Goal: Task Accomplishment & Management: Manage account settings

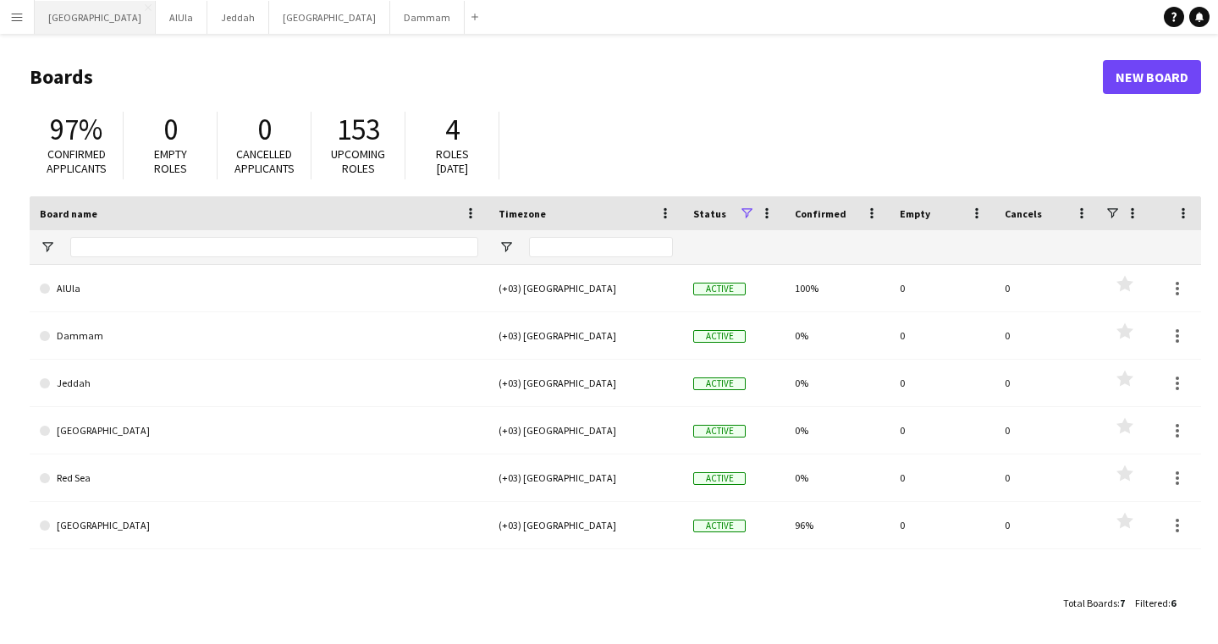
click at [41, 21] on button "Riyadh Close" at bounding box center [95, 17] width 121 height 33
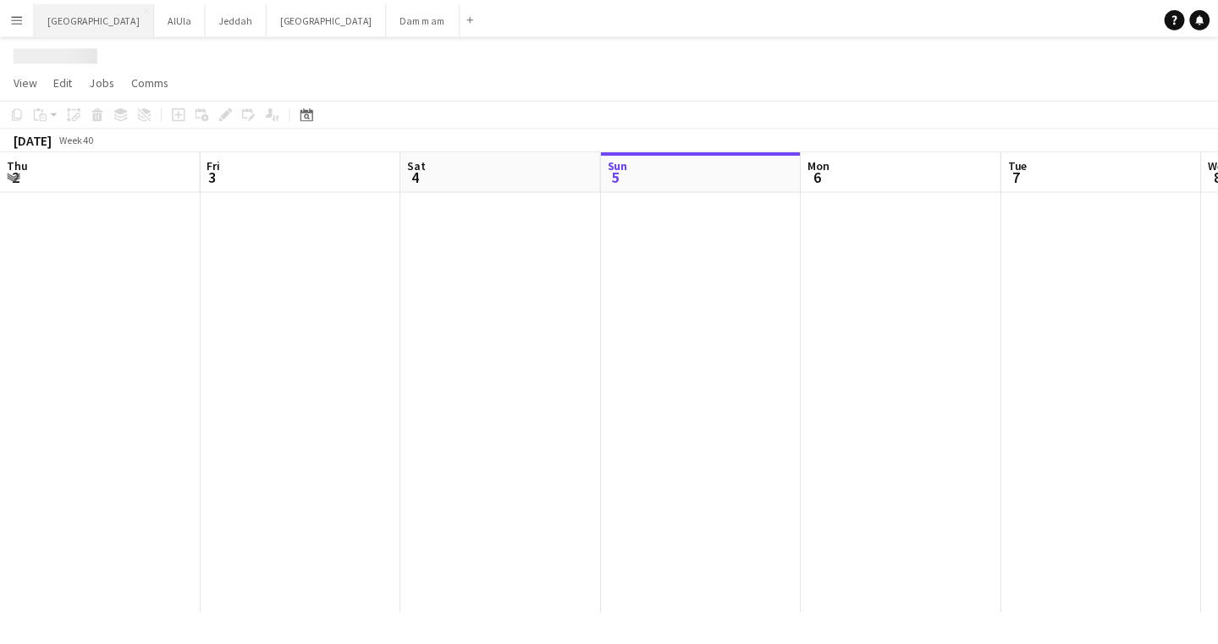
scroll to position [0, 405]
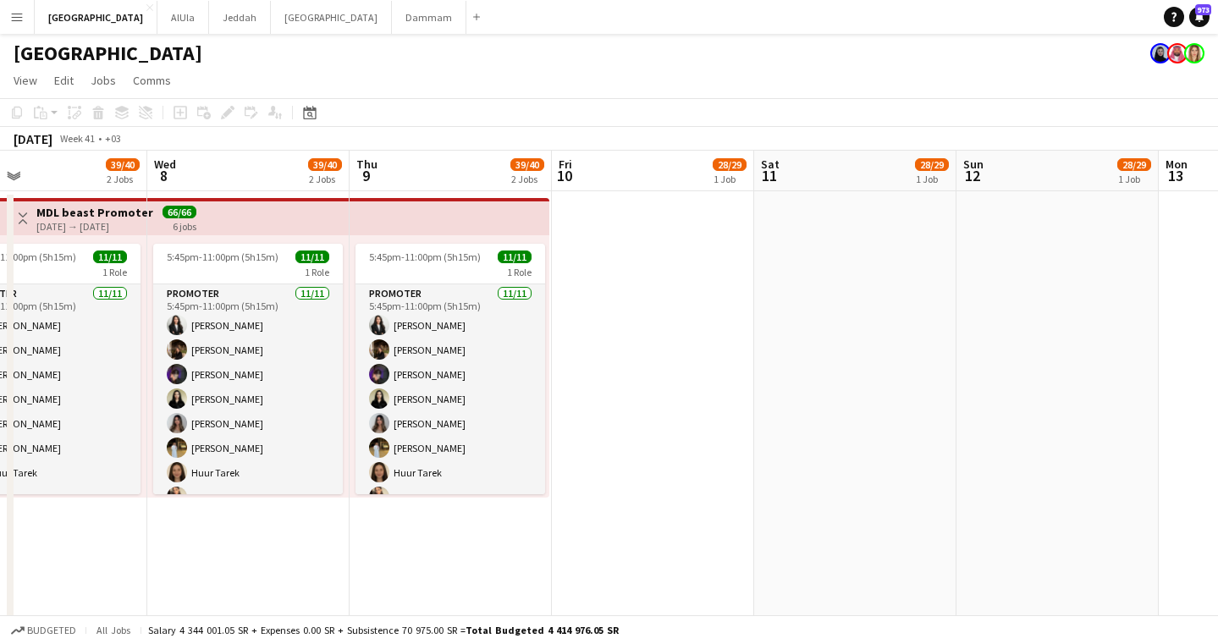
drag, startPoint x: 1066, startPoint y: 167, endPoint x: 418, endPoint y: 190, distance: 648.0
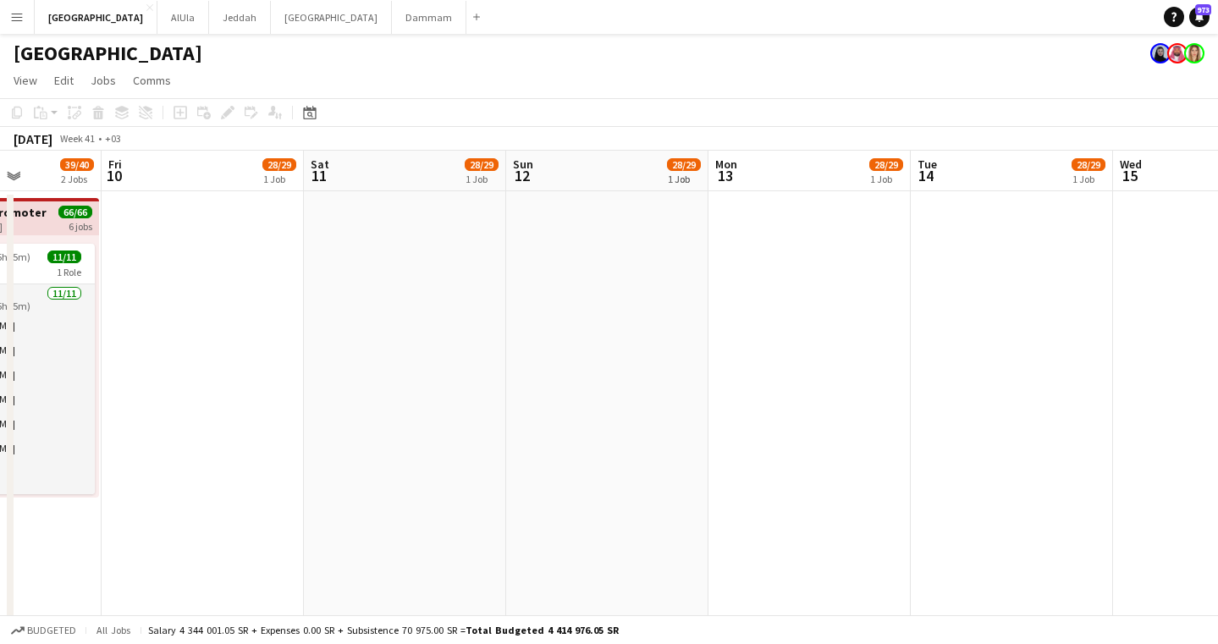
drag, startPoint x: 1100, startPoint y: 173, endPoint x: 632, endPoint y: 212, distance: 469.8
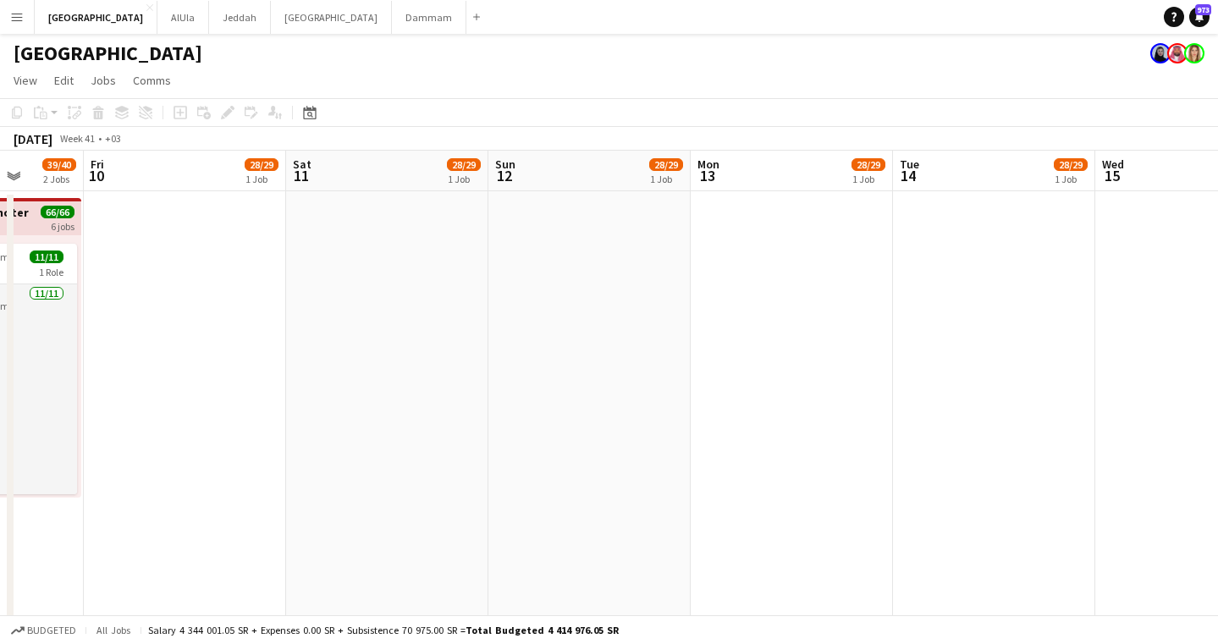
drag, startPoint x: 1056, startPoint y: 195, endPoint x: 1184, endPoint y: 194, distance: 127.8
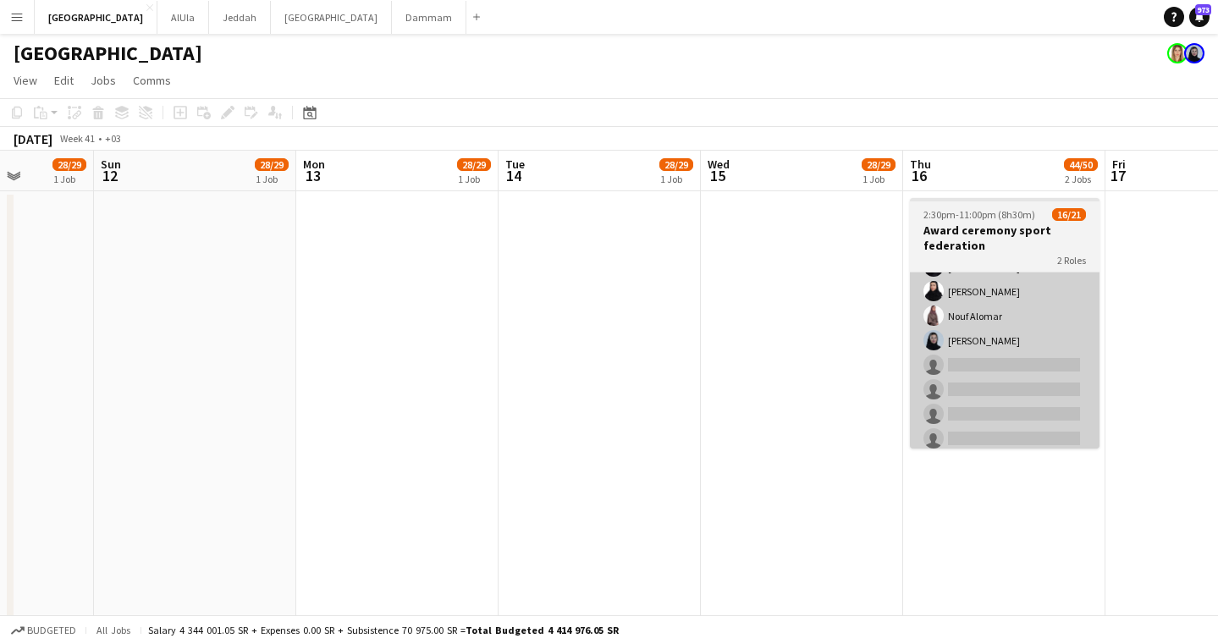
scroll to position [313, 0]
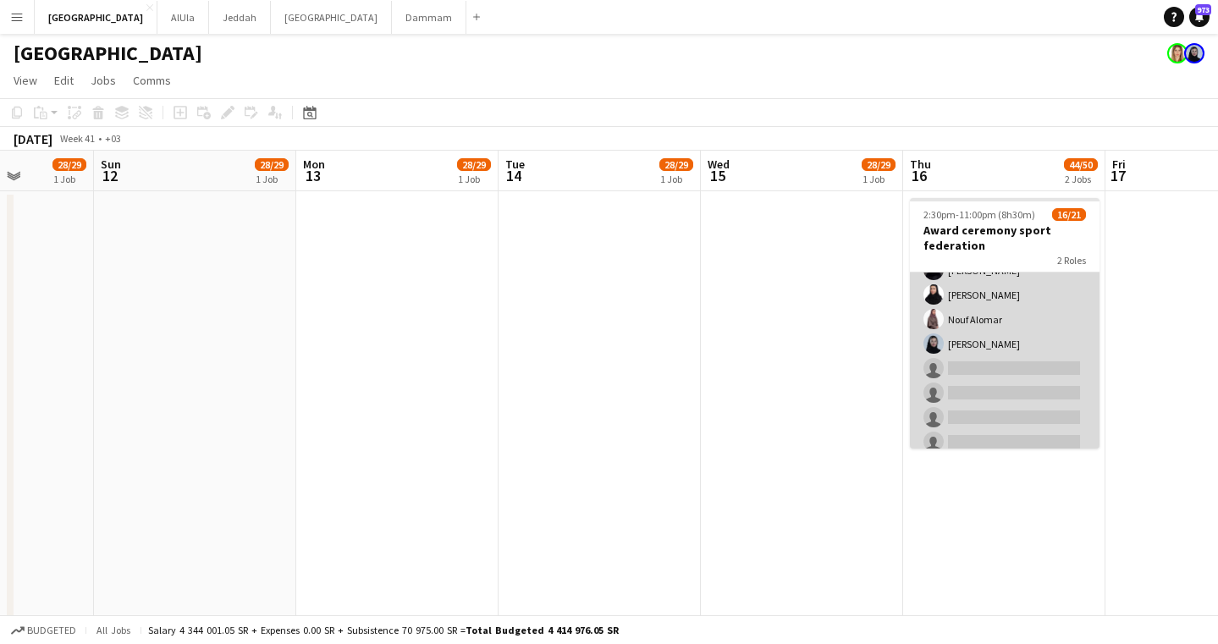
click at [1008, 367] on app-card-role "05 VIP Host & Hostesses 4A 15/20 2:30pm-11:00pm (8h30m) [PERSON_NAME] Hutoon [P…" at bounding box center [1005, 221] width 190 height 524
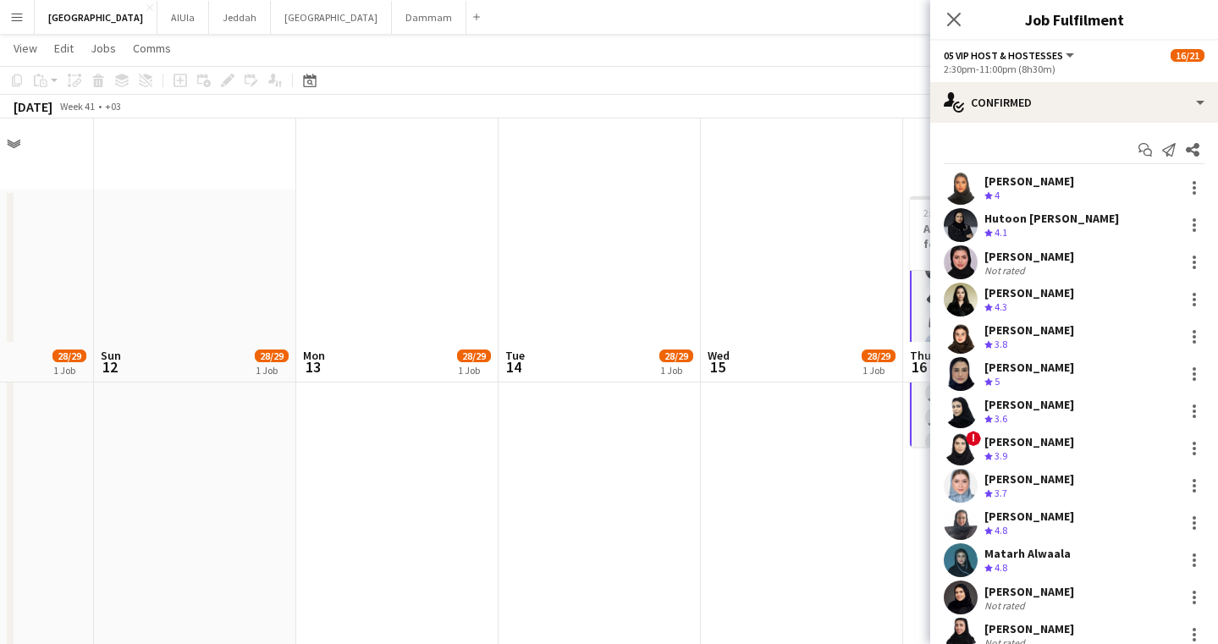
scroll to position [223, 0]
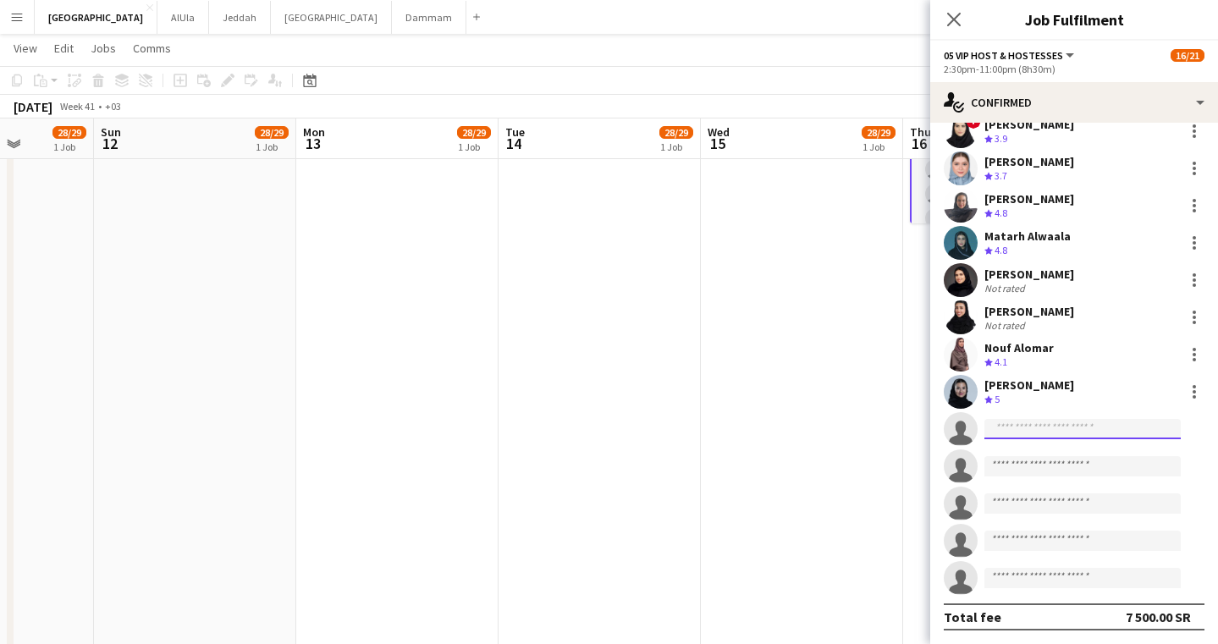
click at [1013, 431] on input at bounding box center [1083, 429] width 196 height 20
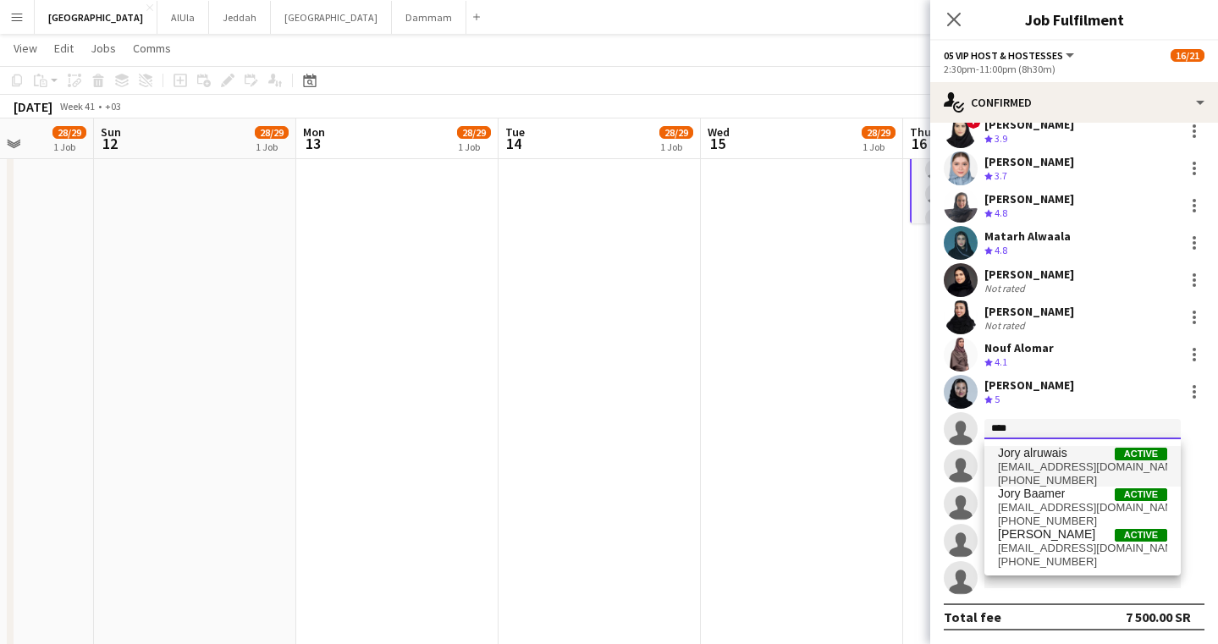
type input "****"
click at [1051, 465] on span "[EMAIL_ADDRESS][DOMAIN_NAME]" at bounding box center [1082, 468] width 169 height 14
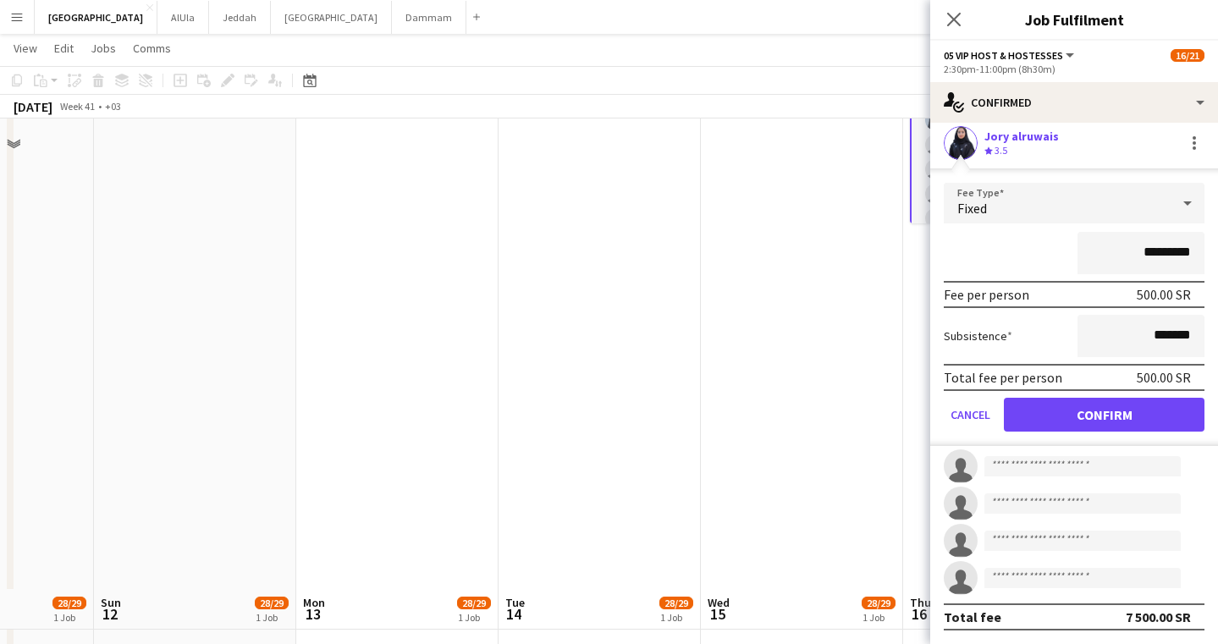
scroll to position [694, 0]
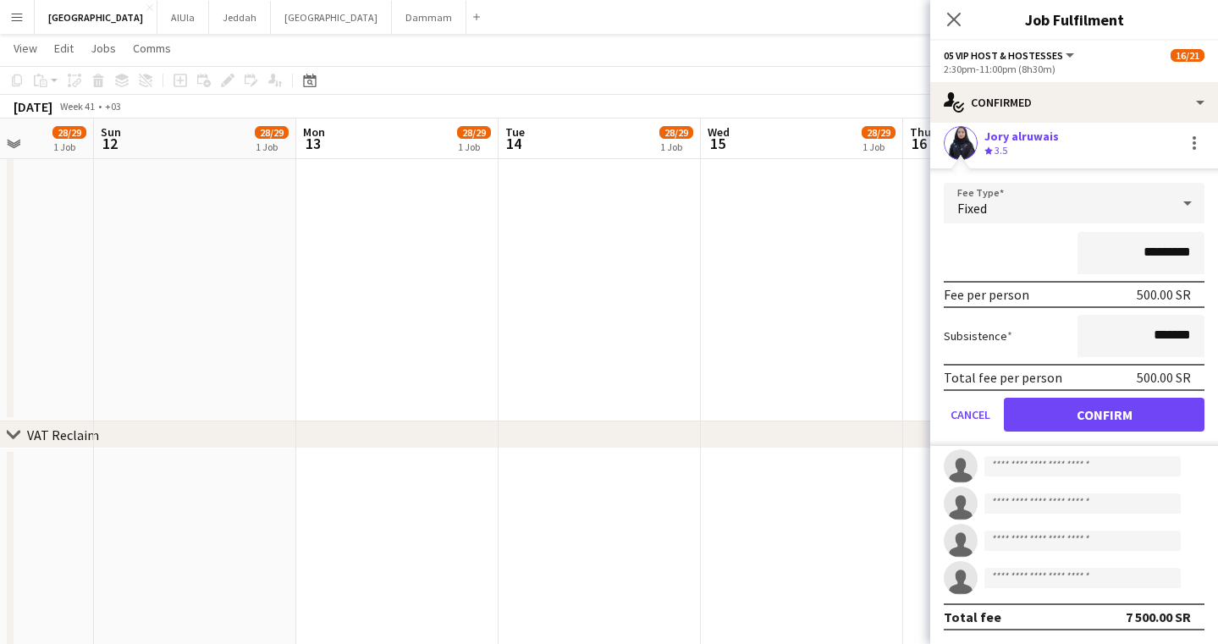
click at [1086, 425] on button "Confirm" at bounding box center [1104, 415] width 201 height 34
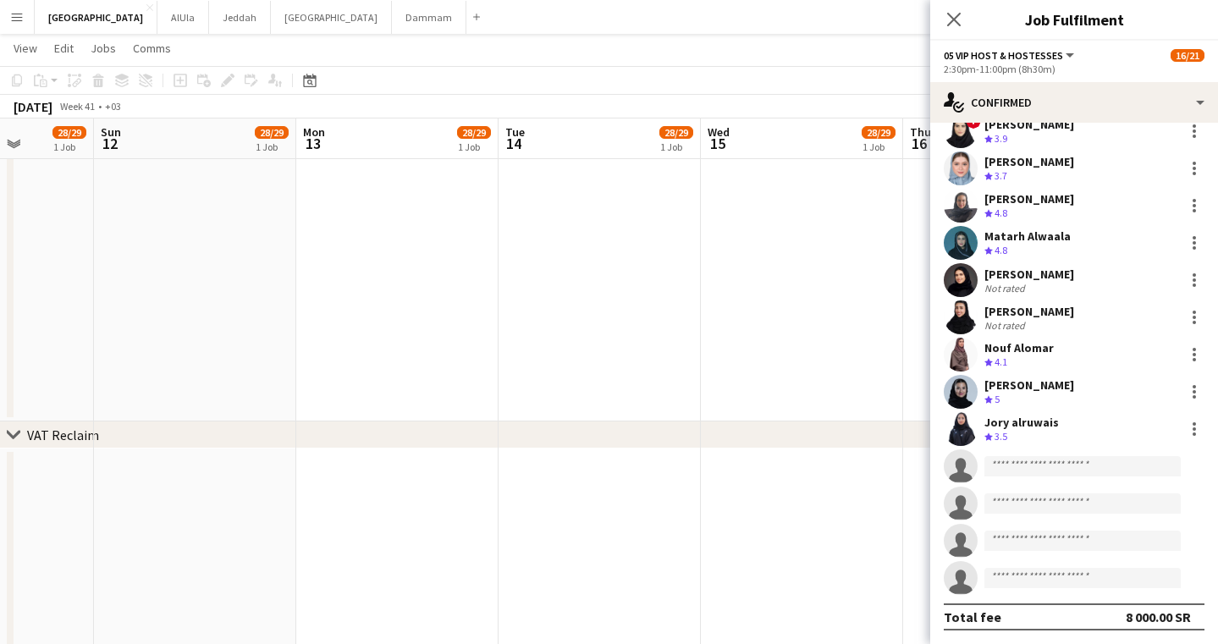
scroll to position [317, 0]
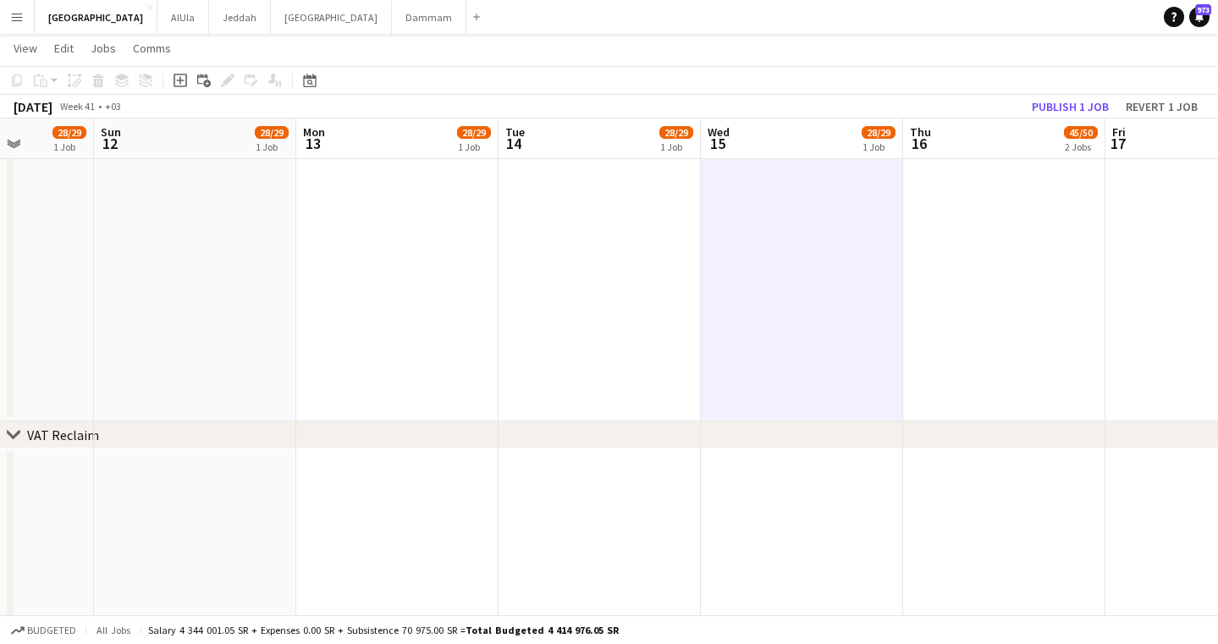
click at [1012, 144] on app-board-header-date "Thu 16 45/50 2 Jobs" at bounding box center [1004, 139] width 202 height 41
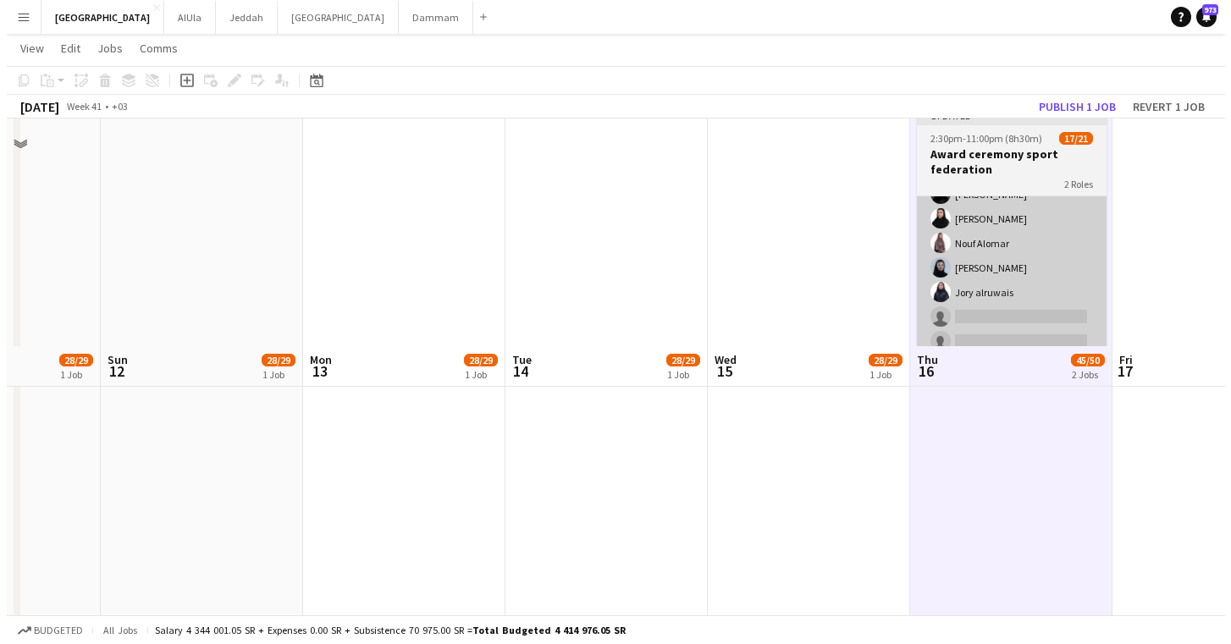
scroll to position [0, 0]
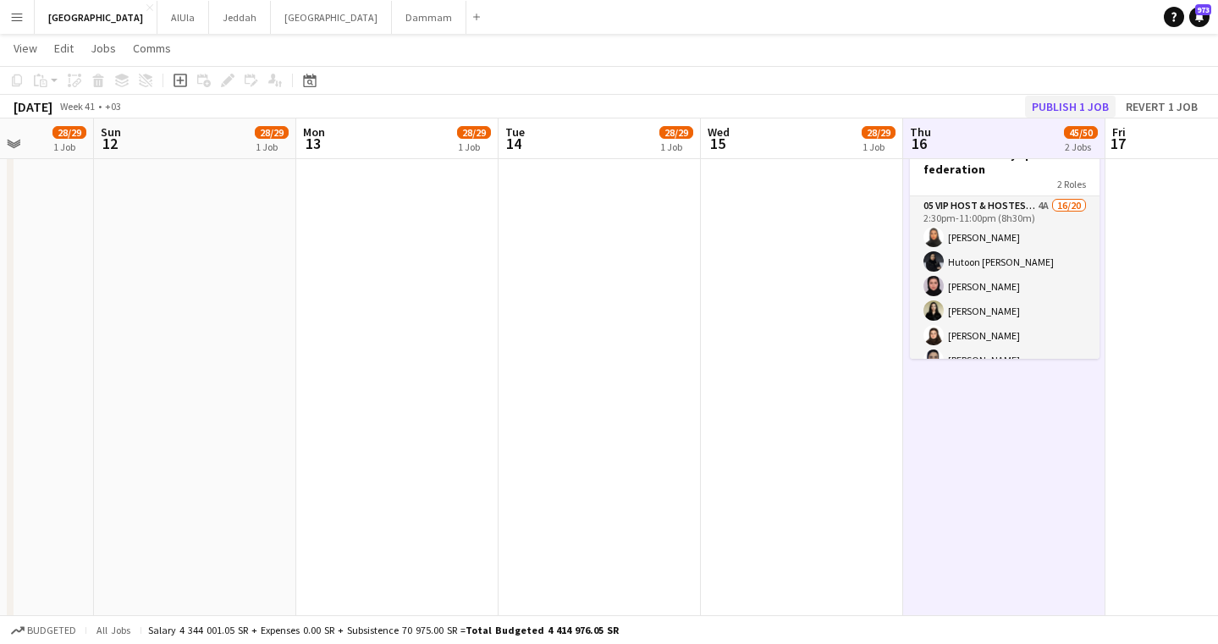
click at [1060, 107] on button "Publish 1 job" at bounding box center [1070, 107] width 91 height 22
